Goal: Information Seeking & Learning: Learn about a topic

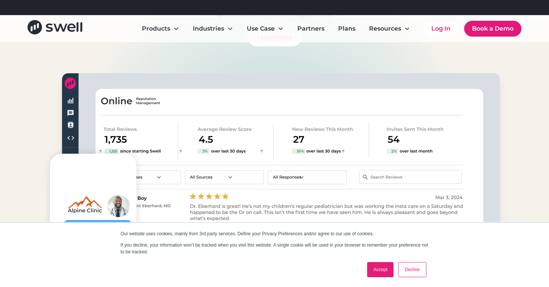
scroll to position [599, 0]
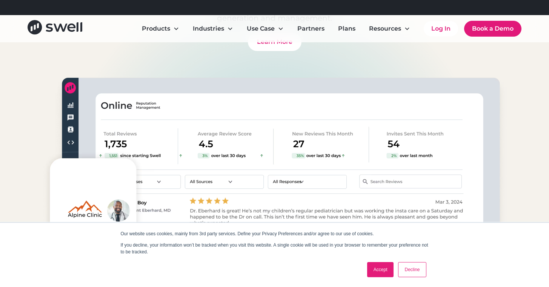
click at [381, 271] on link "Accept" at bounding box center [380, 269] width 27 height 15
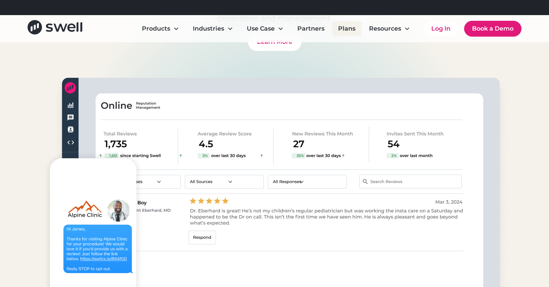
click at [345, 33] on link "Plans" at bounding box center [346, 28] width 29 height 15
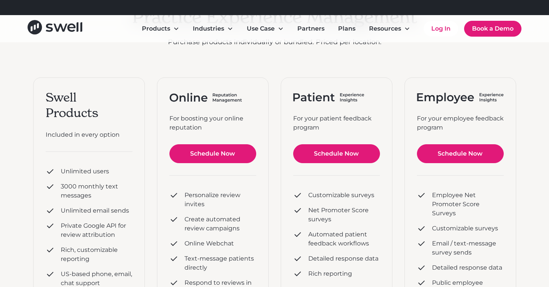
scroll to position [89, 0]
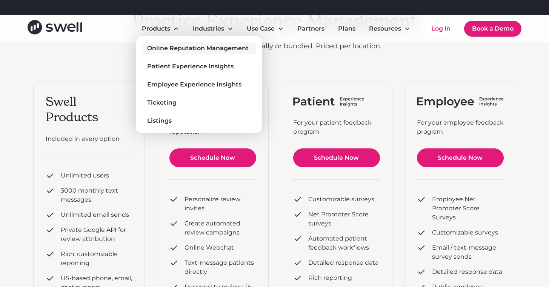
click at [191, 53] on link "Online Reputation Management" at bounding box center [199, 48] width 114 height 12
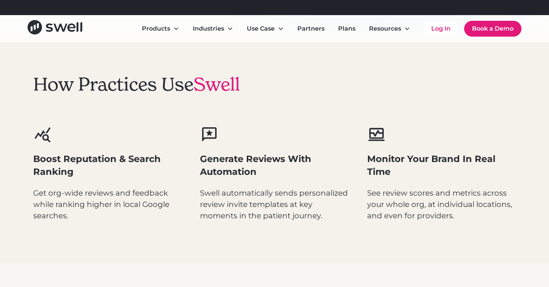
scroll to position [326, 0]
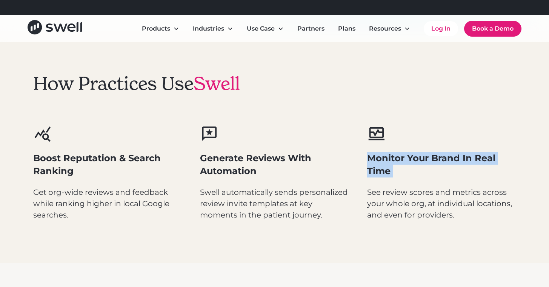
drag, startPoint x: 367, startPoint y: 157, endPoint x: 402, endPoint y: 185, distance: 45.0
click at [402, 186] on div "Monitor Your Brand In Real Time See review scores and metrics across your whole…" at bounding box center [441, 171] width 149 height 95
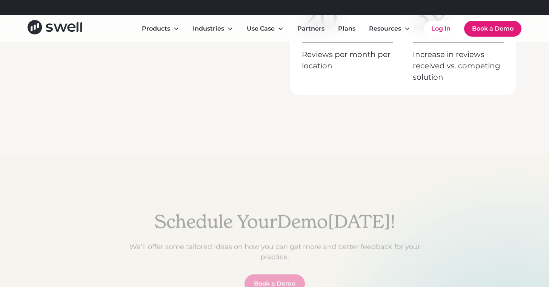
scroll to position [3445, 0]
